Goal: Task Accomplishment & Management: Complete application form

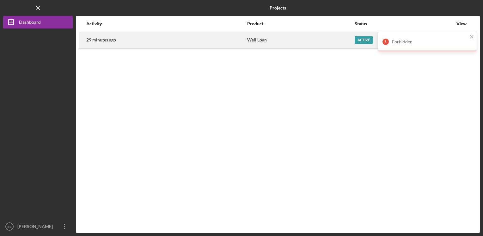
click at [358, 39] on div "Active" at bounding box center [364, 40] width 18 height 8
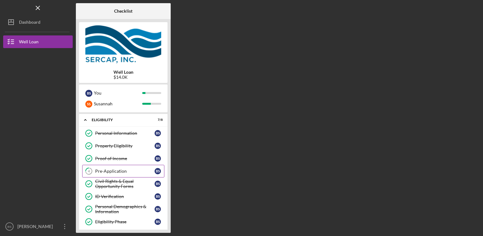
click at [119, 174] on link "4 Pre-Application B S" at bounding box center [123, 171] width 82 height 13
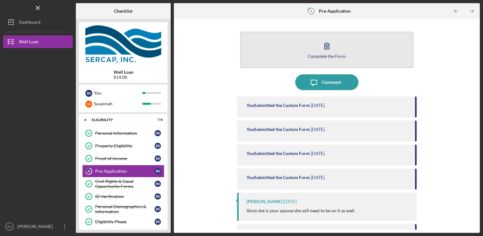
click at [256, 59] on button "Complete the Form Form" at bounding box center [327, 50] width 174 height 36
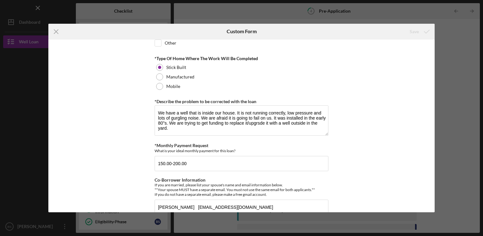
scroll to position [335, 0]
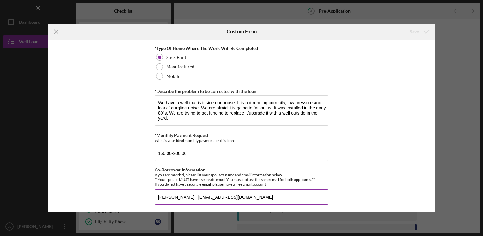
click at [190, 195] on input "[PERSON_NAME] [EMAIL_ADDRESS][DOMAIN_NAME]" at bounding box center [242, 197] width 174 height 15
type input "[PERSON_NAME], [PERSON_NAME][EMAIL_ADDRESS][DOMAIN_NAME]"
click at [158, 152] on input "150.00-200.00" at bounding box center [242, 153] width 174 height 15
click at [213, 154] on input "150.00-200.00" at bounding box center [242, 153] width 174 height 15
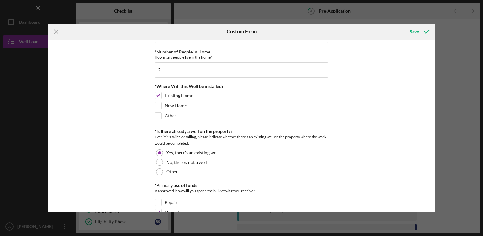
scroll to position [0, 0]
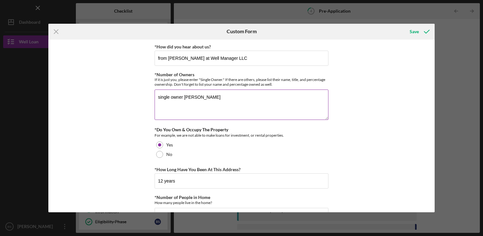
type input "150.00-200.00 or whatever I need to pay"
click at [211, 97] on textarea "single owner [PERSON_NAME]" at bounding box center [242, 105] width 174 height 30
click at [183, 96] on textarea "single owner [PERSON_NAME] 100%" at bounding box center [242, 105] width 174 height 30
click at [181, 102] on textarea "single owner [PERSON_NAME] 100%" at bounding box center [242, 105] width 174 height 30
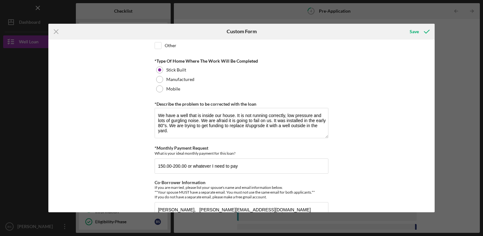
scroll to position [335, 0]
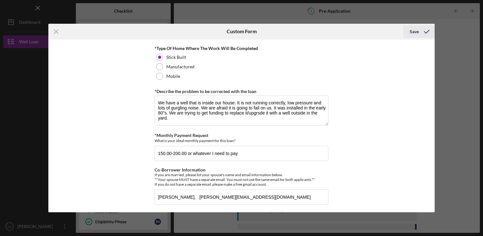
type textarea "single owner [PERSON_NAME] 100%"
click at [412, 30] on div "Save" at bounding box center [414, 31] width 9 height 13
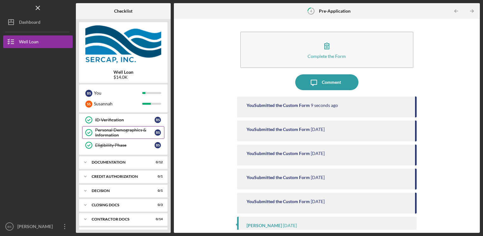
scroll to position [89, 0]
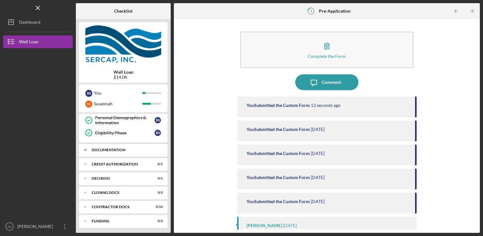
click at [108, 151] on div "Icon/Expander Documentation 0 / 12" at bounding box center [123, 150] width 89 height 13
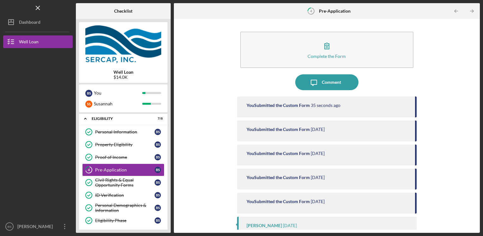
scroll to position [0, 0]
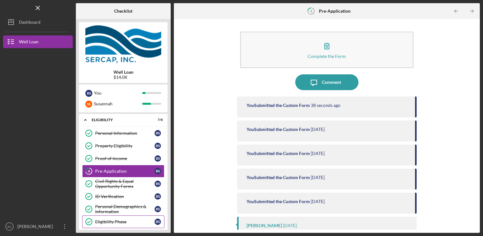
click at [129, 219] on div "Eligibility Phase" at bounding box center [124, 221] width 59 height 5
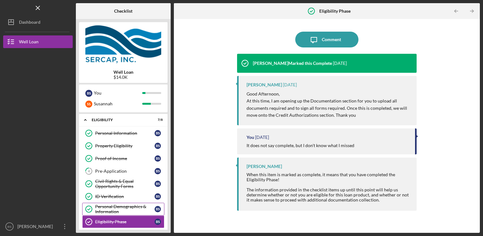
click at [130, 204] on div "Personal Demographics & Information" at bounding box center [124, 209] width 59 height 10
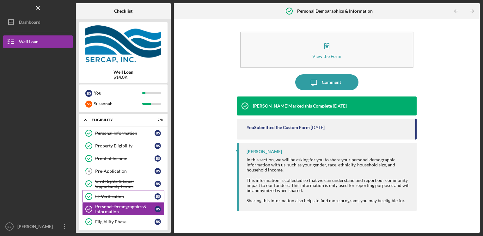
click at [128, 195] on div "ID Verification" at bounding box center [124, 196] width 59 height 5
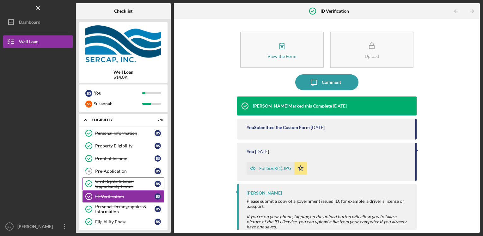
click at [127, 185] on div "Civil Rights & Equal Opportunity Forms" at bounding box center [124, 184] width 59 height 10
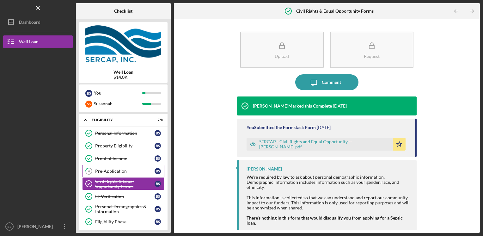
click at [126, 171] on div "Pre-Application" at bounding box center [124, 171] width 59 height 5
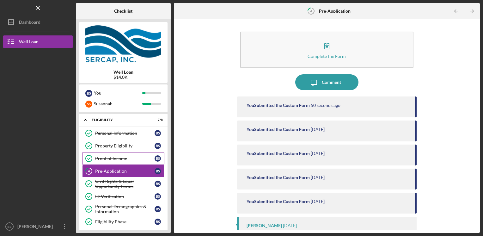
click at [123, 160] on div "Proof of Income" at bounding box center [124, 158] width 59 height 5
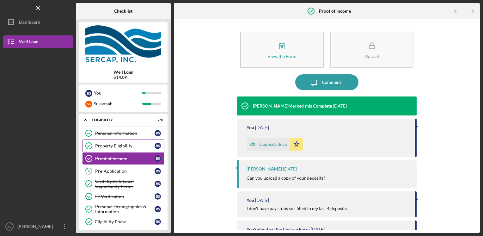
click at [122, 145] on div "Property Eligibility" at bounding box center [124, 145] width 59 height 5
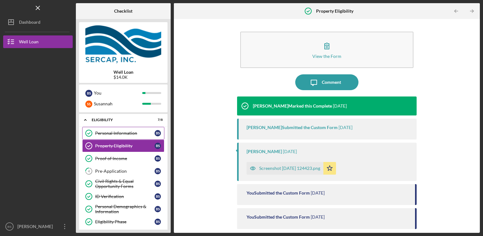
click at [121, 135] on div "Personal Information" at bounding box center [124, 133] width 59 height 5
